Goal: Task Accomplishment & Management: Use online tool/utility

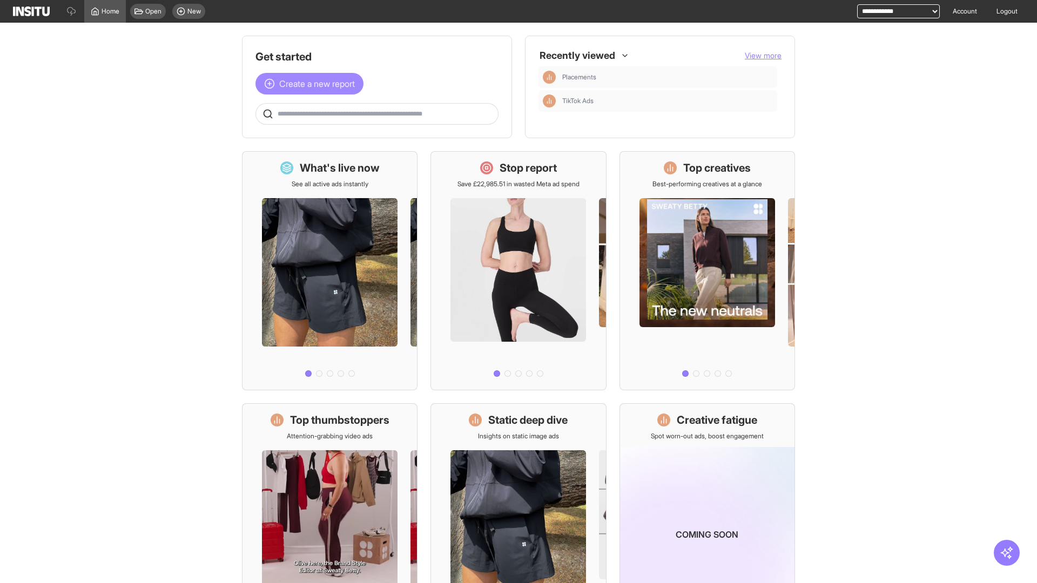
click at [312, 84] on span "Create a new report" at bounding box center [317, 83] width 76 height 13
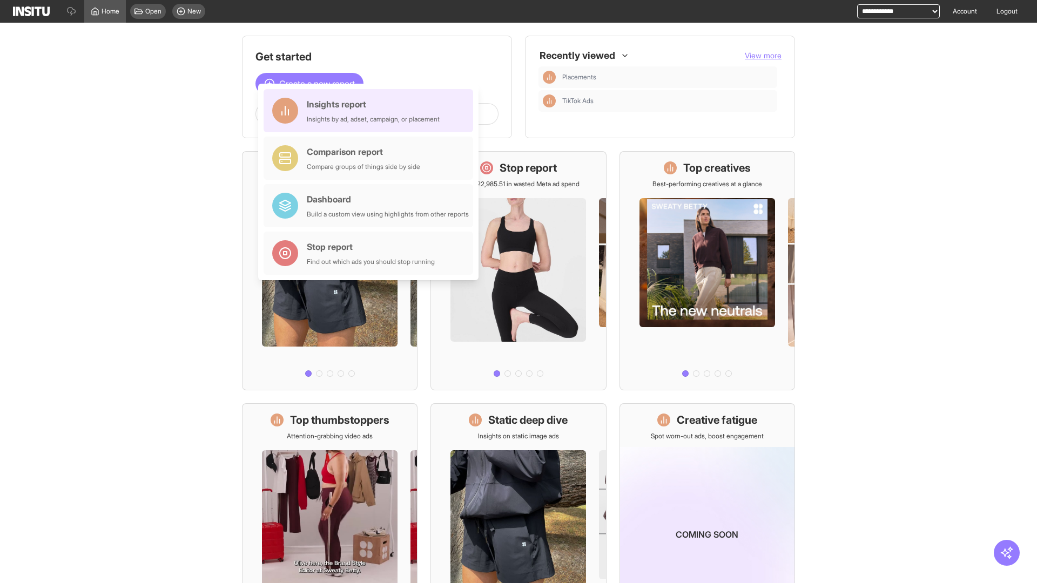
click at [371, 111] on div "Insights report Insights by ad, adset, campaign, or placement" at bounding box center [373, 111] width 133 height 26
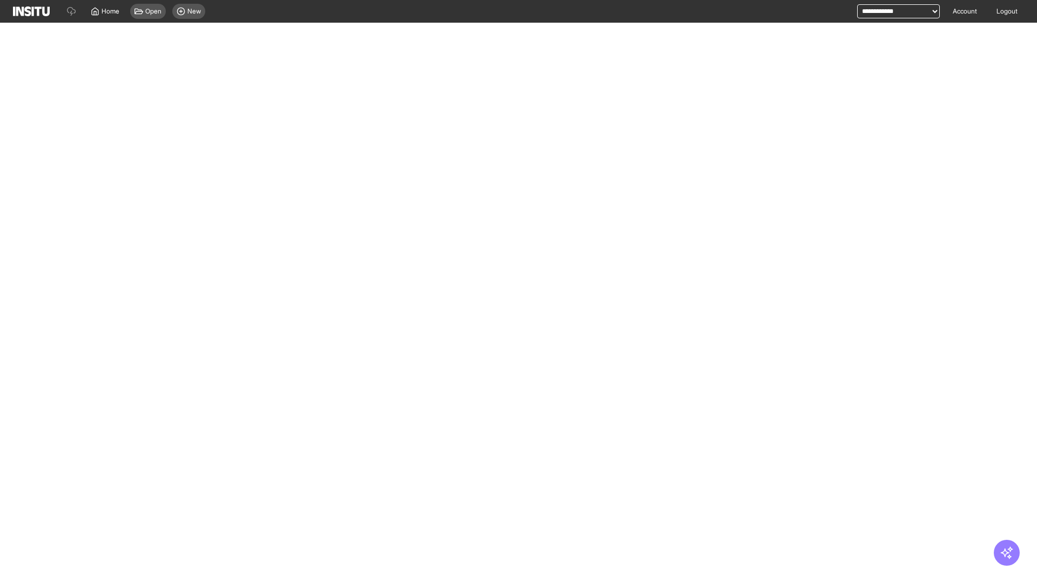
select select "**"
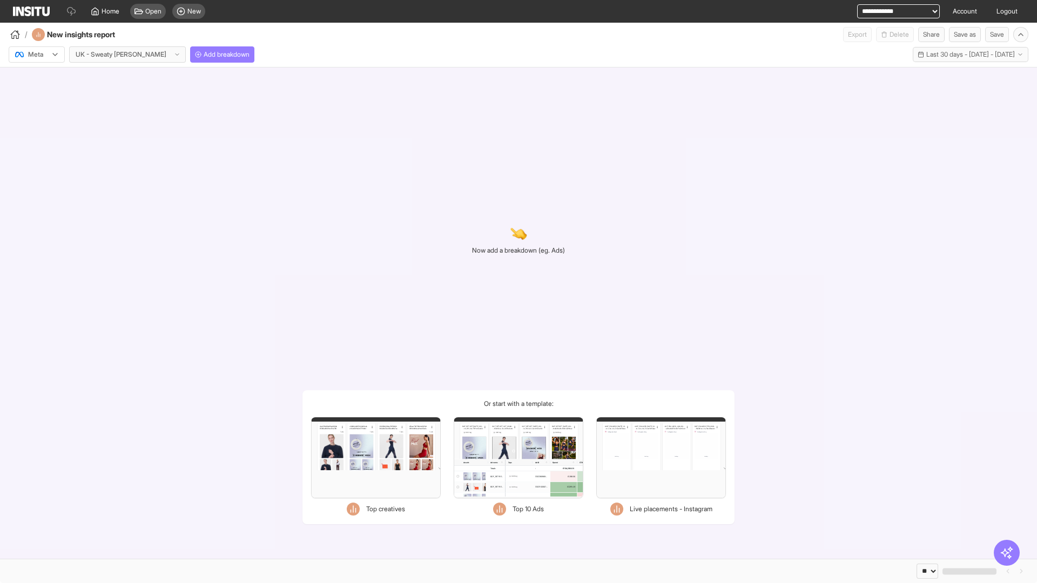
click at [37, 55] on div at bounding box center [29, 54] width 30 height 11
